Goal: Entertainment & Leisure: Consume media (video, audio)

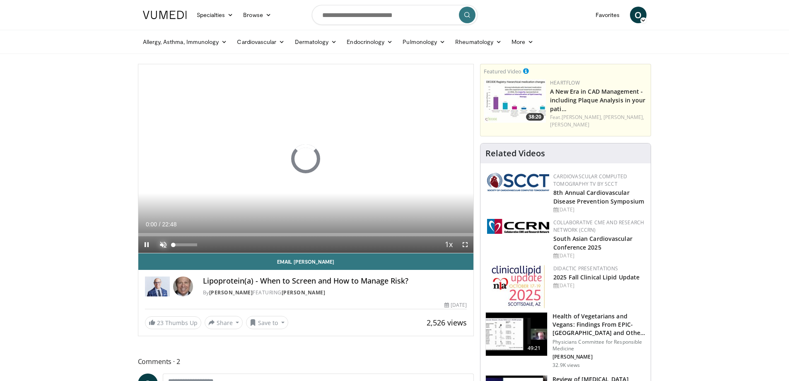
click at [162, 243] on span "Video Player" at bounding box center [163, 244] width 17 height 17
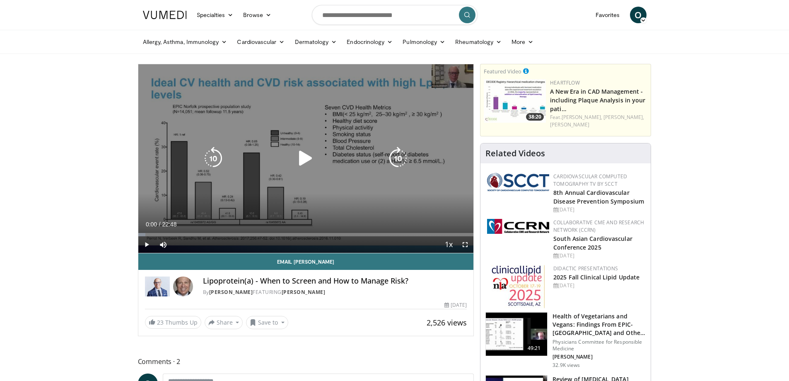
click at [310, 157] on icon "Video Player" at bounding box center [305, 158] width 23 height 23
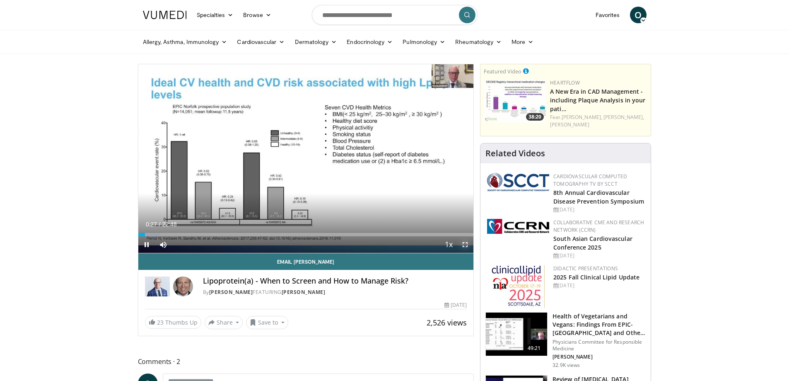
click at [468, 240] on span "Video Player" at bounding box center [465, 244] width 17 height 17
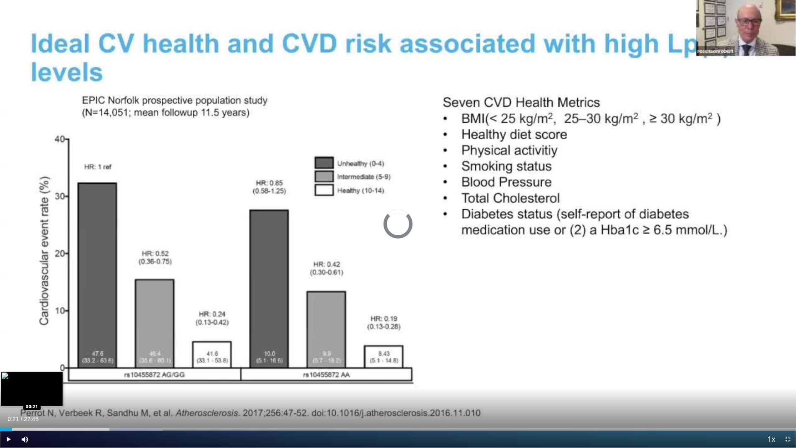
click at [12, 380] on div "Loaded : 20.46% 03:39 00:21" at bounding box center [398, 427] width 796 height 8
drag, startPoint x: 10, startPoint y: 438, endPoint x: 166, endPoint y: 411, distance: 158.9
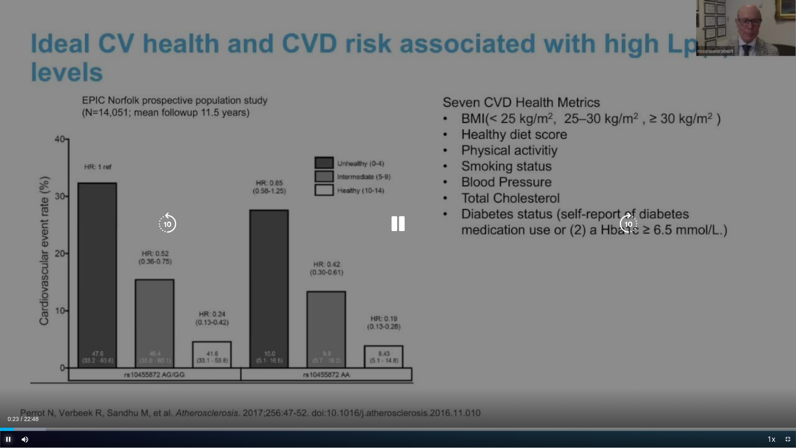
click at [10, 380] on span "Video Player" at bounding box center [8, 439] width 17 height 17
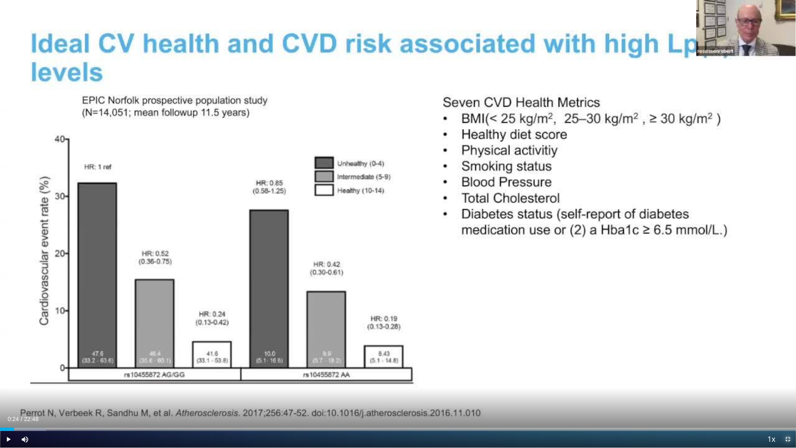
click at [786, 380] on span "Video Player" at bounding box center [787, 439] width 17 height 17
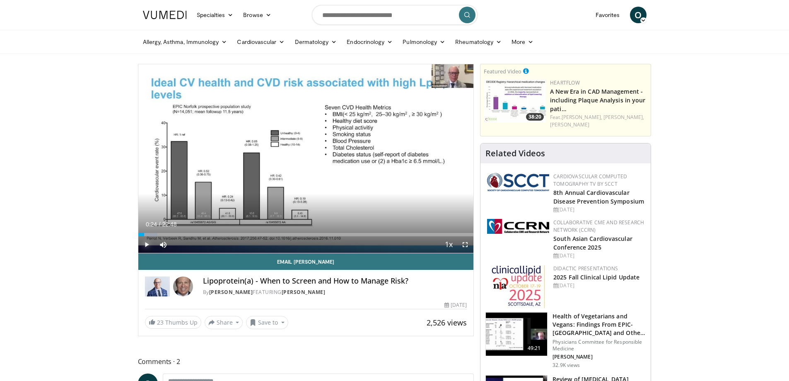
click at [148, 245] on span "Video Player" at bounding box center [146, 244] width 17 height 17
click at [465, 245] on span "Video Player" at bounding box center [465, 244] width 17 height 17
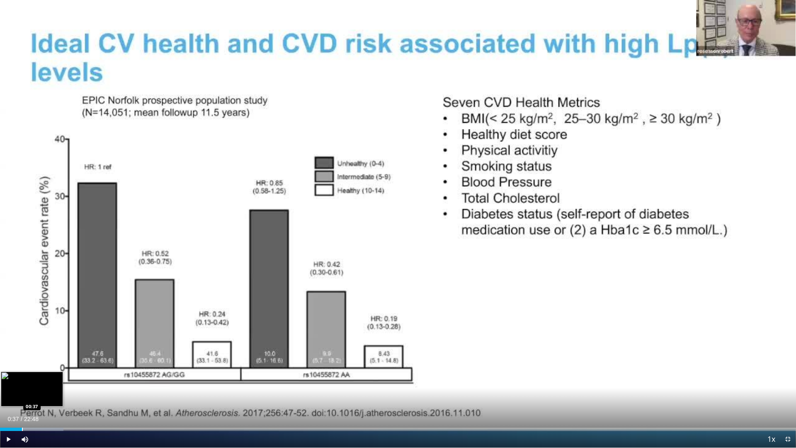
click at [22, 380] on div "Loaded : 7.97% 00:47 00:37" at bounding box center [398, 427] width 796 height 8
click at [19, 380] on div "Progress Bar" at bounding box center [19, 428] width 1 height 3
click at [6, 380] on span "Video Player" at bounding box center [8, 439] width 17 height 17
click at [9, 380] on span "Video Player" at bounding box center [8, 439] width 17 height 17
click at [786, 380] on span "Video Player" at bounding box center [787, 439] width 17 height 17
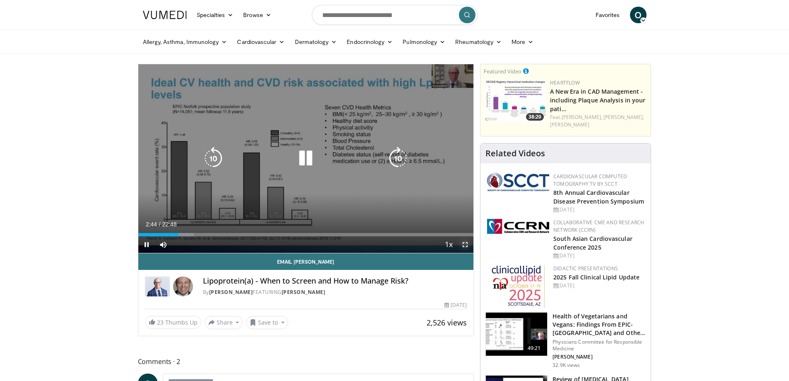
drag, startPoint x: 467, startPoint y: 241, endPoint x: 439, endPoint y: 268, distance: 38.7
click at [467, 240] on span "Video Player" at bounding box center [465, 244] width 17 height 17
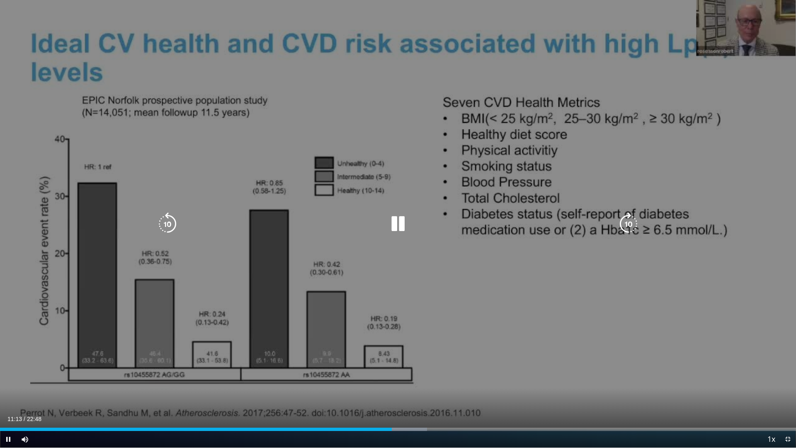
click at [397, 217] on icon "Video Player" at bounding box center [397, 223] width 23 height 23
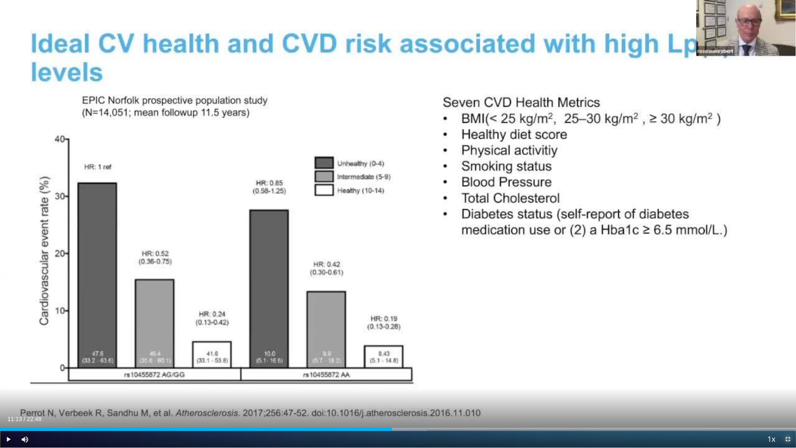
click at [789, 380] on span "Video Player" at bounding box center [787, 439] width 17 height 17
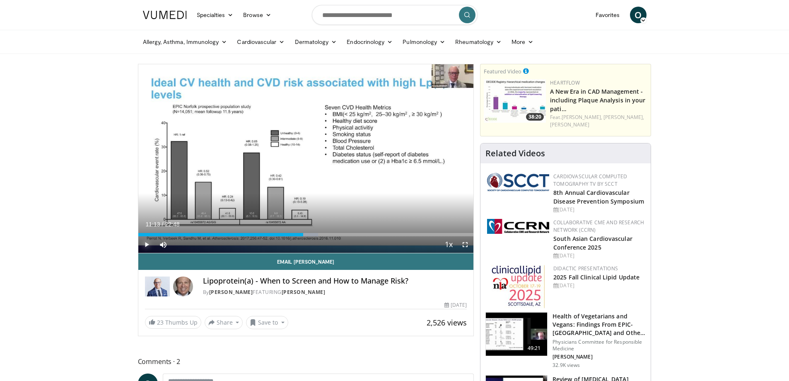
click at [148, 242] on span "Video Player" at bounding box center [146, 244] width 17 height 17
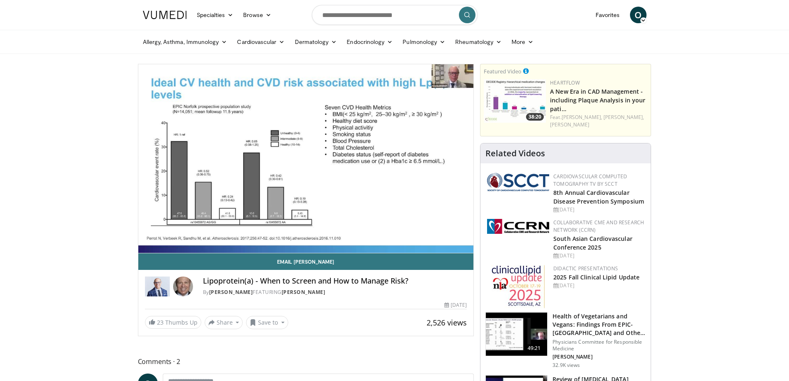
click at [147, 245] on div "10 seconds Tap to unmute" at bounding box center [306, 158] width 336 height 189
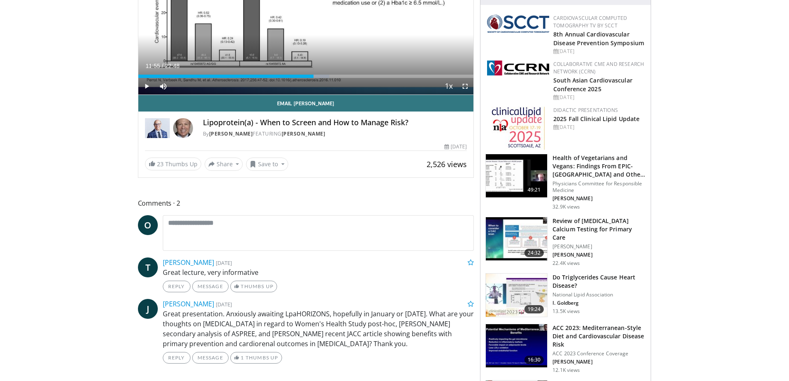
scroll to position [41, 0]
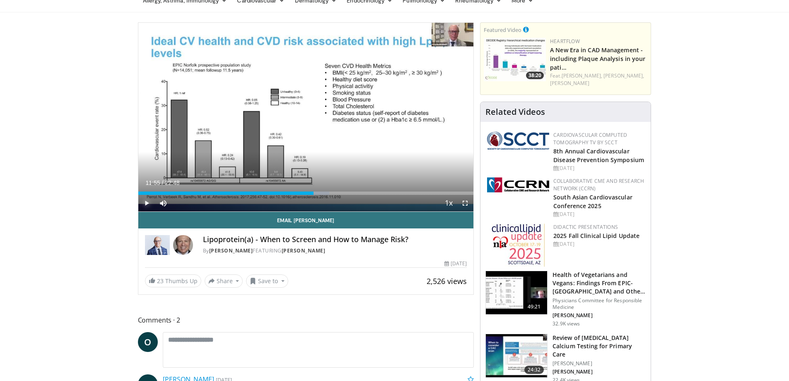
click at [145, 198] on span "Video Player" at bounding box center [146, 203] width 17 height 17
click at [467, 200] on span "Video Player" at bounding box center [465, 203] width 17 height 17
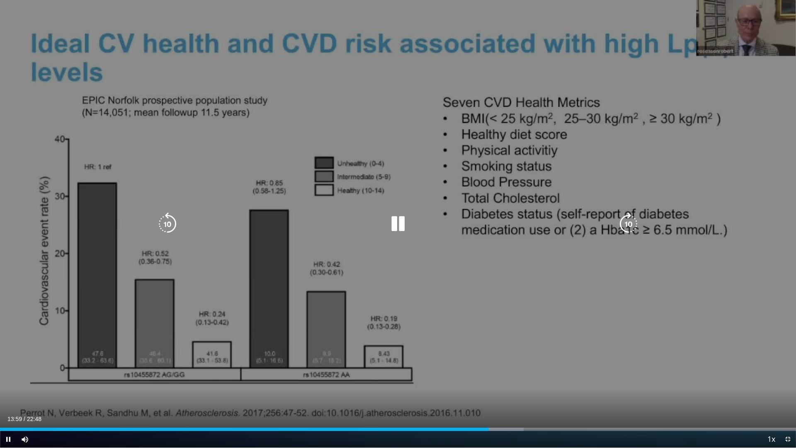
click at [398, 219] on icon "Video Player" at bounding box center [397, 223] width 23 height 23
click at [402, 222] on icon "Video Player" at bounding box center [397, 223] width 23 height 23
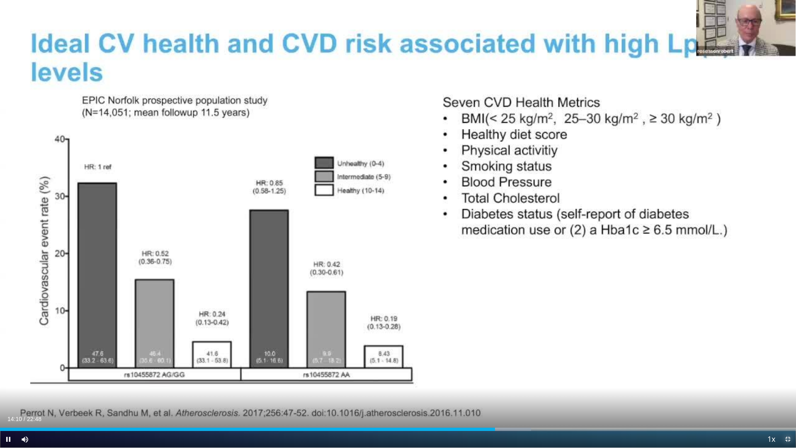
click at [789, 380] on span "Video Player" at bounding box center [787, 439] width 17 height 17
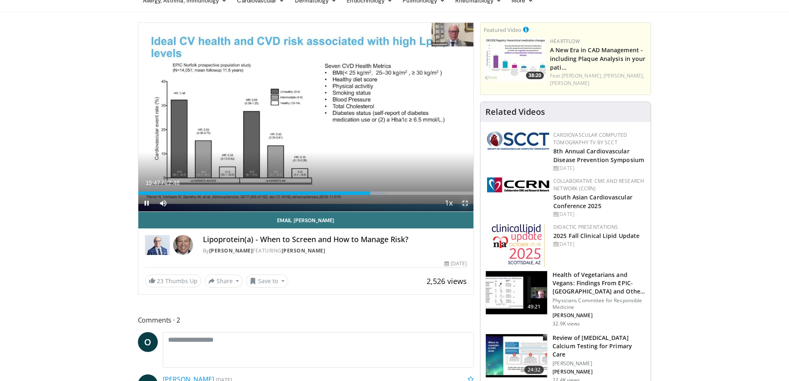
click at [467, 204] on span "Video Player" at bounding box center [465, 203] width 17 height 17
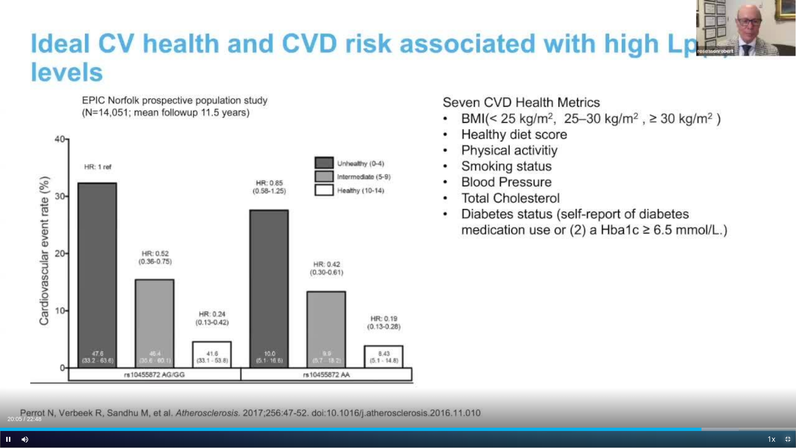
click at [785, 380] on span "Video Player" at bounding box center [787, 439] width 17 height 17
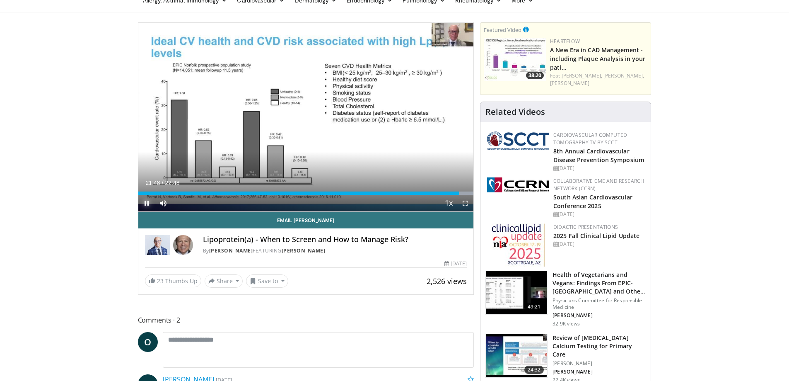
click at [147, 203] on span "Video Player" at bounding box center [146, 203] width 17 height 17
click at [150, 203] on span "Video Player" at bounding box center [146, 203] width 17 height 17
